Goal: Task Accomplishment & Management: Manage account settings

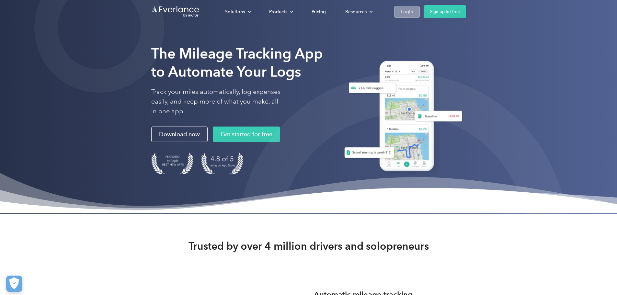
click at [413, 8] on div "Login" at bounding box center [407, 12] width 12 height 8
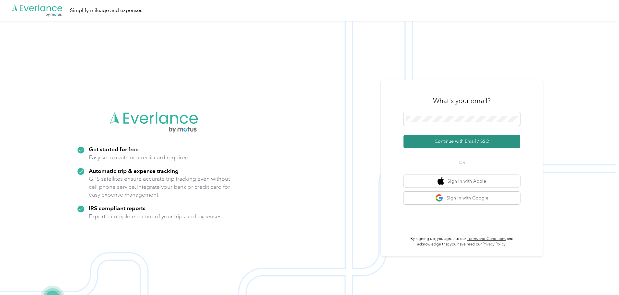
click at [458, 142] on button "Continue with Email / SSO" at bounding box center [461, 142] width 117 height 14
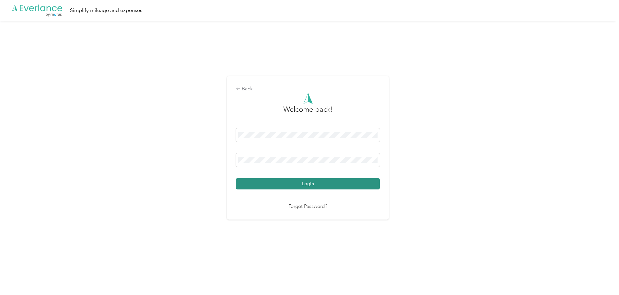
click at [299, 186] on button "Login" at bounding box center [308, 183] width 144 height 11
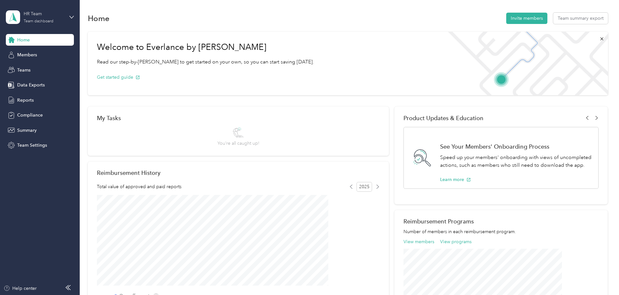
click at [36, 17] on div "HR Team" at bounding box center [44, 13] width 40 height 7
click at [49, 66] on div "Personal dashboard" at bounding box center [32, 67] width 41 height 7
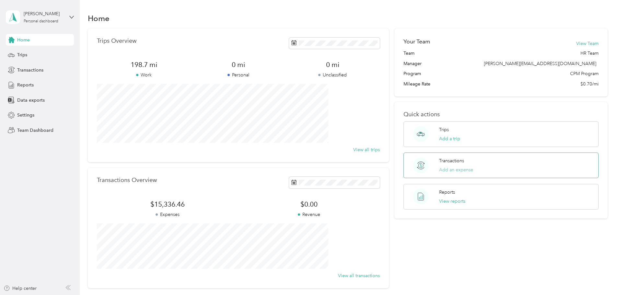
click at [445, 170] on button "Add an expense" at bounding box center [456, 169] width 34 height 7
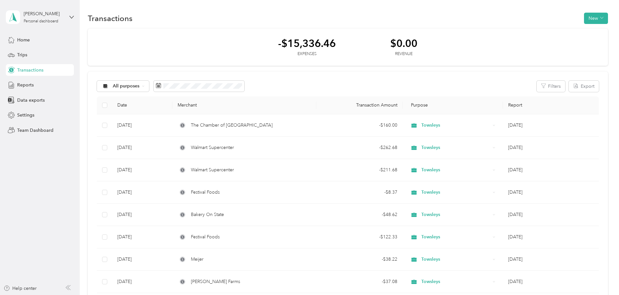
click at [546, 24] on div "Transactions New" at bounding box center [348, 18] width 520 height 14
click at [584, 18] on button "New" at bounding box center [596, 18] width 24 height 11
click at [554, 29] on span "Expense" at bounding box center [548, 30] width 17 height 7
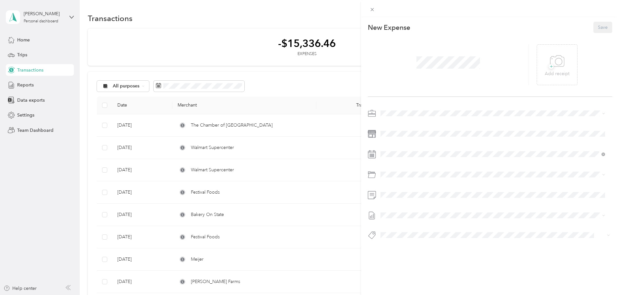
click at [432, 69] on span at bounding box center [448, 62] width 68 height 17
click at [550, 68] on icon at bounding box center [557, 61] width 15 height 18
click at [547, 64] on icon at bounding box center [548, 65] width 2 height 2
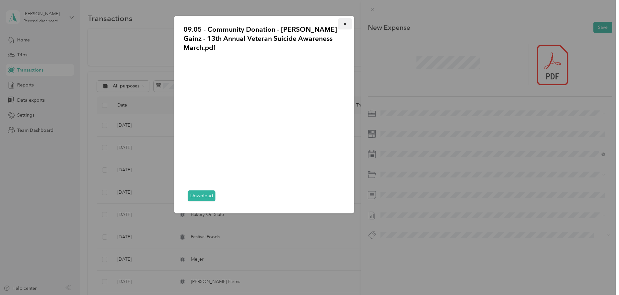
click at [342, 28] on button "button" at bounding box center [345, 23] width 14 height 11
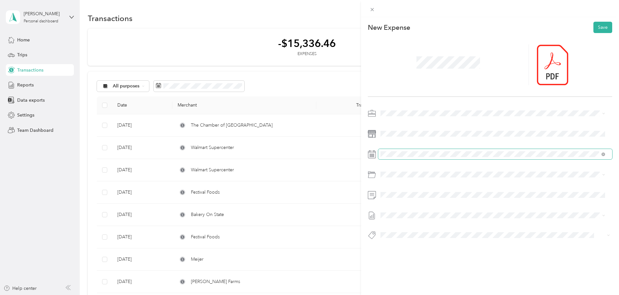
click at [399, 151] on span at bounding box center [495, 154] width 234 height 10
click at [431, 214] on div "5" at bounding box center [435, 213] width 8 height 8
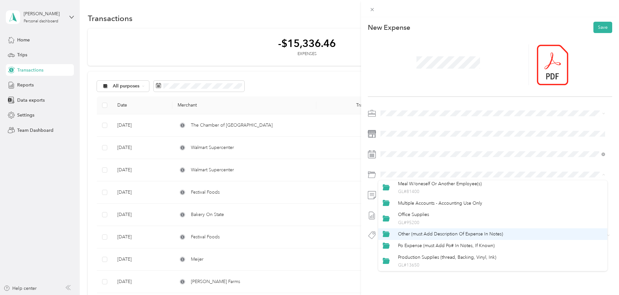
scroll to position [232, 0]
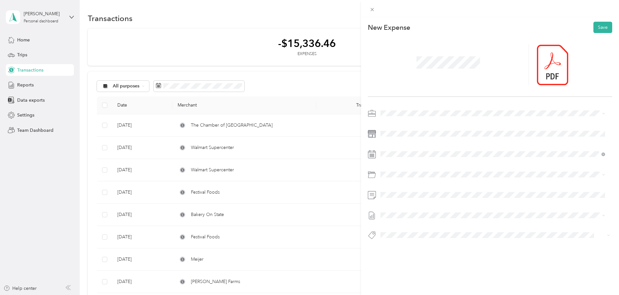
click at [445, 251] on li "Other (must Add Description Of Expense In Notes)" at bounding box center [492, 249] width 229 height 12
click at [407, 237] on li "Sep 2025 Draft" at bounding box center [492, 234] width 229 height 10
click at [417, 175] on li "Corporate Credit Card Used" at bounding box center [492, 170] width 229 height 13
click at [606, 26] on div "New Expense Save Sep 2025 Draft Corporate Credit Card Used" at bounding box center [490, 142] width 258 height 251
click at [602, 27] on button "Save" at bounding box center [602, 27] width 19 height 11
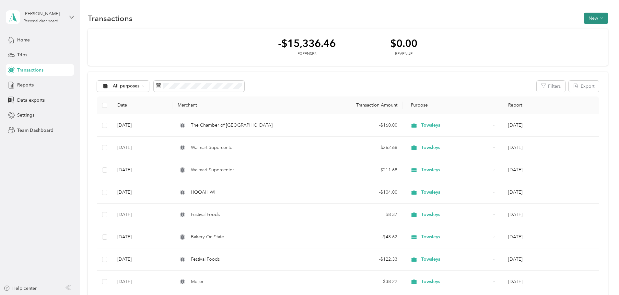
click at [584, 18] on button "New" at bounding box center [596, 18] width 24 height 11
click at [538, 29] on icon at bounding box center [535, 30] width 5 height 5
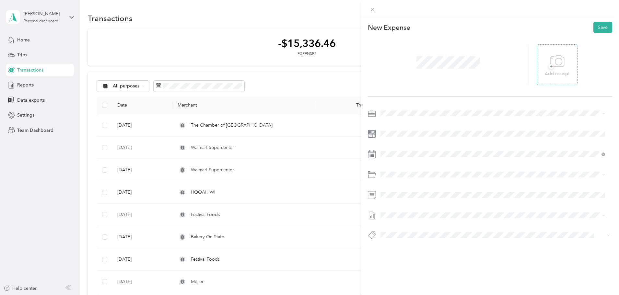
click at [548, 67] on span "+" at bounding box center [550, 66] width 5 height 5
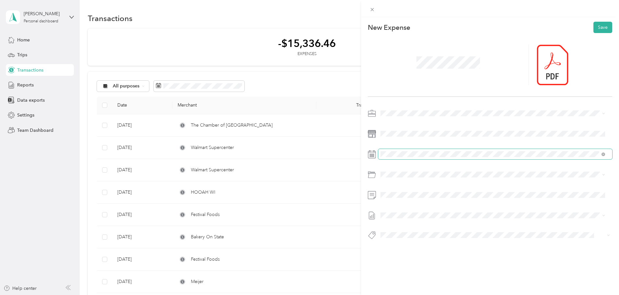
click at [416, 158] on span at bounding box center [495, 154] width 234 height 10
click at [427, 244] on div "25" at bounding box center [427, 244] width 8 height 8
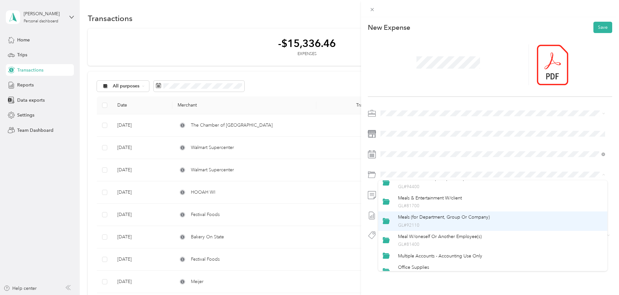
scroll to position [259, 0]
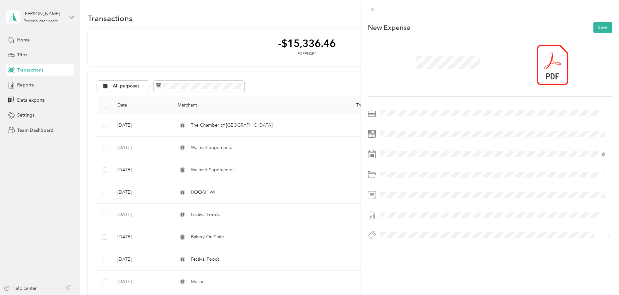
click at [435, 221] on span "Other (must Add Description Of Expense In Notes)" at bounding box center [450, 222] width 105 height 6
click at [403, 239] on ol "None Sep 2025 Draft 98ABD83B-0018 Draft 98ABD83B-0017 Draft Draft" at bounding box center [492, 246] width 229 height 52
click at [394, 235] on span "Sep 2025" at bounding box center [387, 236] width 14 height 7
click at [401, 173] on button "Corporate Credit Card Used" at bounding box center [412, 174] width 60 height 8
click at [545, 67] on icon at bounding box center [548, 65] width 6 height 6
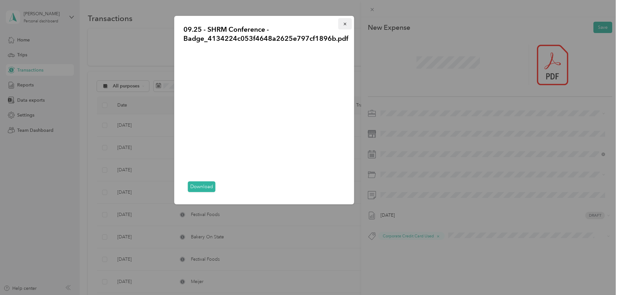
click at [341, 27] on button "button" at bounding box center [345, 23] width 14 height 11
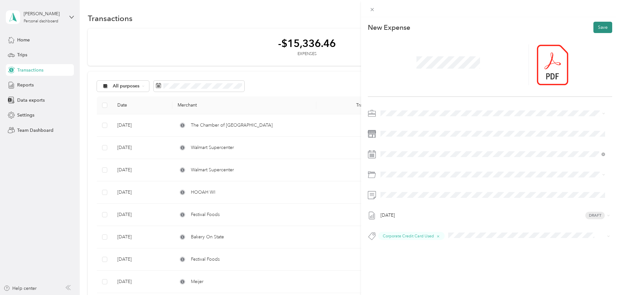
click at [600, 27] on button "Save" at bounding box center [602, 27] width 19 height 11
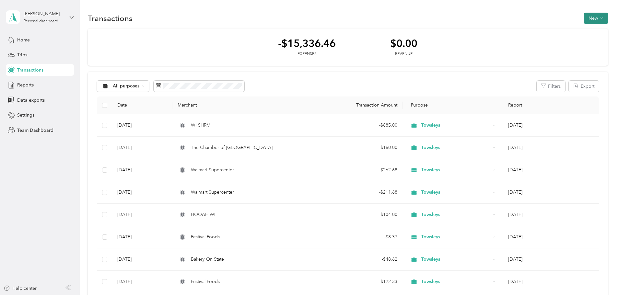
click at [584, 19] on button "New" at bounding box center [596, 18] width 24 height 11
click at [549, 32] on span "Expense" at bounding box center [548, 30] width 17 height 7
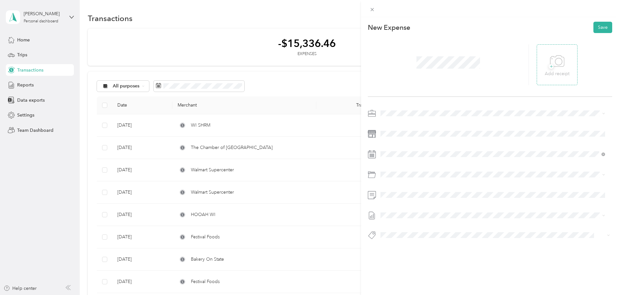
click at [549, 66] on span "+" at bounding box center [550, 66] width 5 height 5
click at [422, 214] on div "3" at bounding box center [419, 213] width 8 height 8
click at [550, 64] on icon at bounding box center [557, 61] width 15 height 18
click at [406, 181] on div at bounding box center [490, 176] width 244 height 15
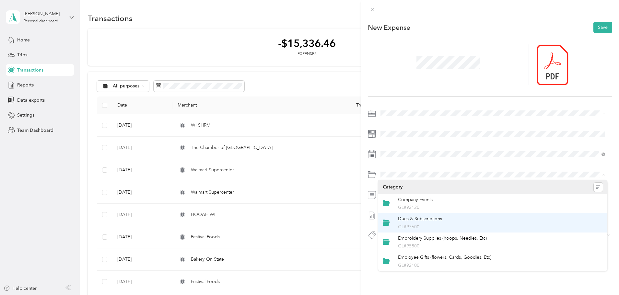
scroll to position [32, 0]
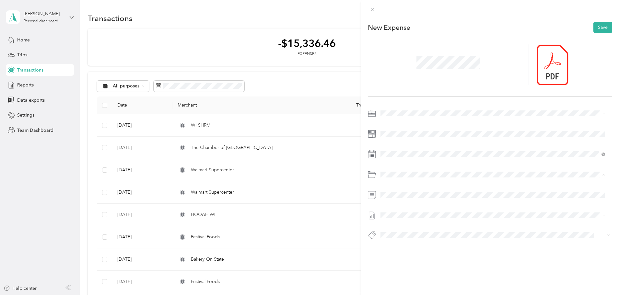
click at [433, 198] on li "Dues & Subscriptions GL#97600" at bounding box center [492, 190] width 229 height 19
click at [400, 236] on span "Sep 2025 Draft" at bounding box center [492, 237] width 220 height 6
click at [403, 174] on button "Corporate Credit Card Used" at bounding box center [412, 174] width 60 height 8
click at [596, 29] on button "Save" at bounding box center [602, 27] width 19 height 11
